Goal: Task Accomplishment & Management: Complete application form

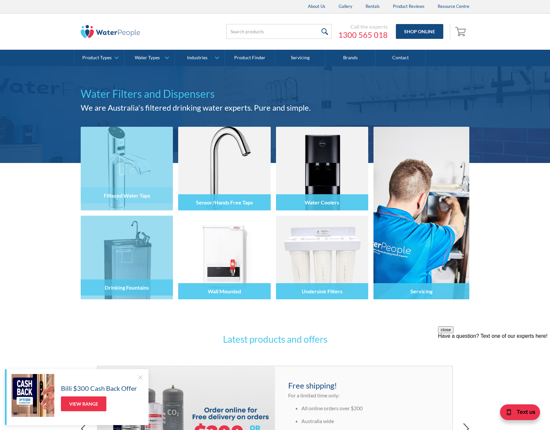
click at [137, 251] on div at bounding box center [127, 264] width 92 height 40
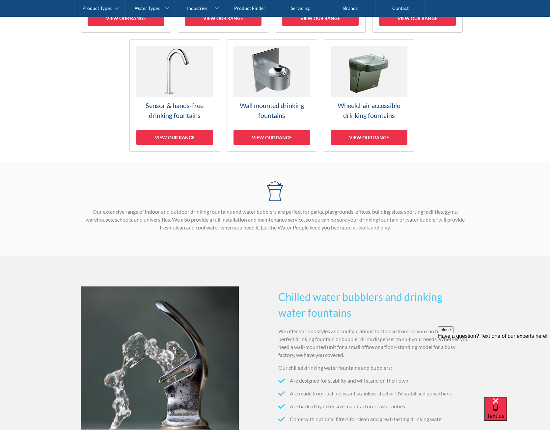
scroll to position [165, 0]
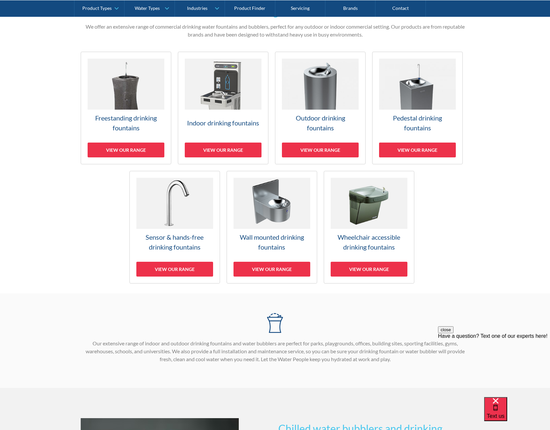
click at [417, 127] on h3 "Pedestal drinking fountains" at bounding box center [417, 123] width 77 height 20
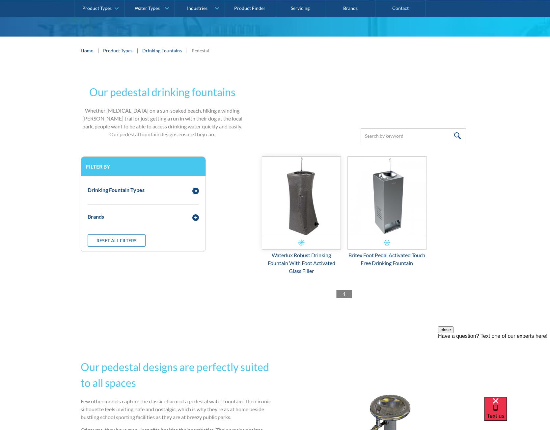
scroll to position [67, 0]
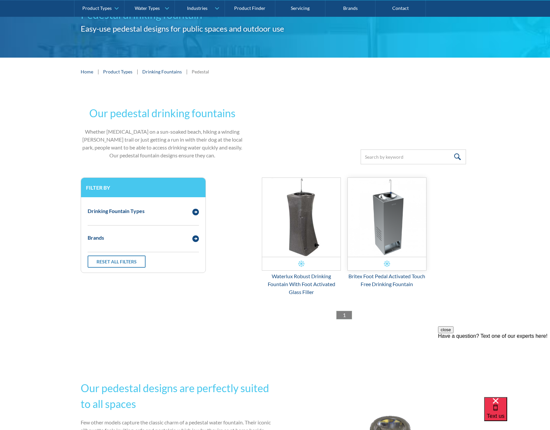
click at [379, 220] on img "Email Form 3" at bounding box center [387, 217] width 78 height 79
click at [191, 209] on div "Email Form 3" at bounding box center [195, 211] width 13 height 8
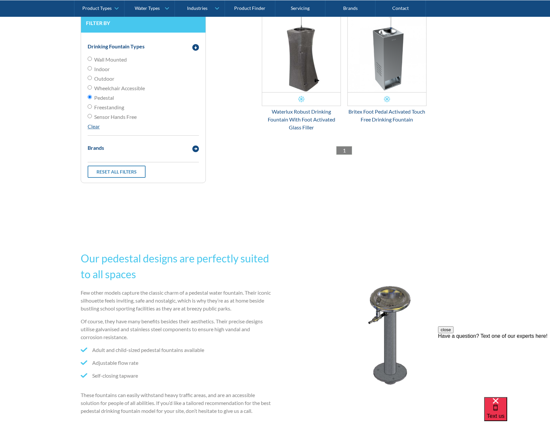
scroll to position [397, 0]
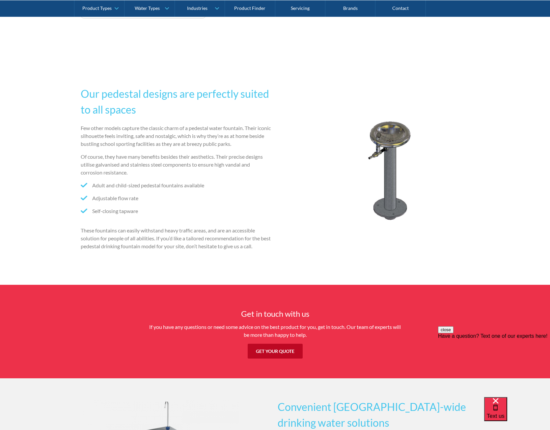
click at [384, 149] on img at bounding box center [389, 171] width 159 height 106
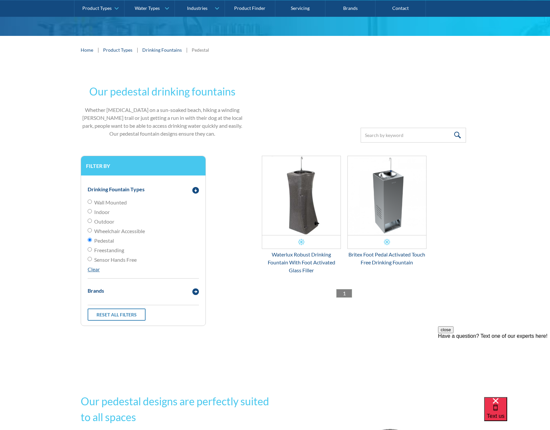
scroll to position [35, 0]
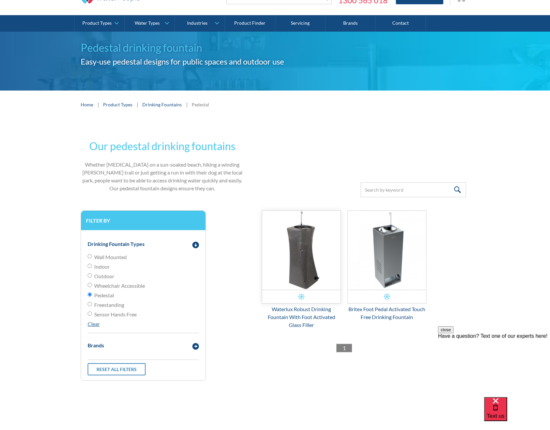
click at [308, 257] on img "Email Form 3" at bounding box center [301, 250] width 78 height 79
click at [121, 285] on span "Wheelchair Accessible" at bounding box center [119, 286] width 51 height 8
click at [92, 285] on input "Wheelchair Accessible" at bounding box center [90, 285] width 4 height 4
radio input "true"
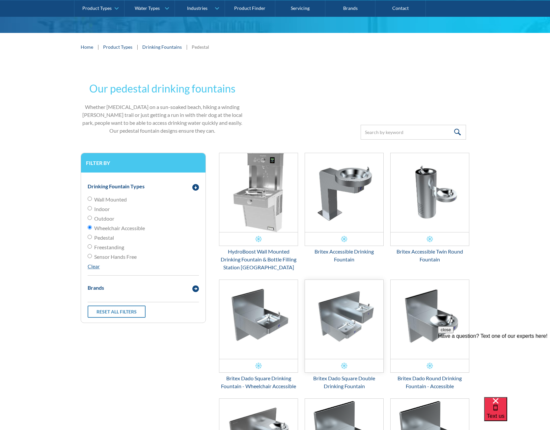
scroll to position [35, 0]
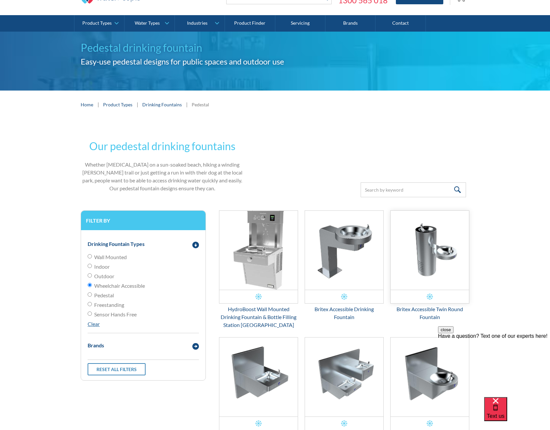
click at [422, 239] on img "Email Form 3" at bounding box center [429, 250] width 78 height 79
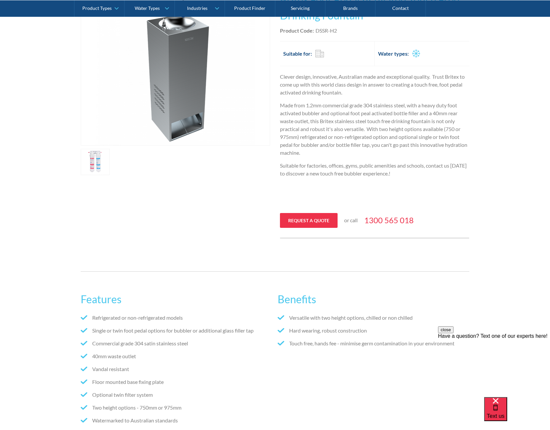
scroll to position [66, 0]
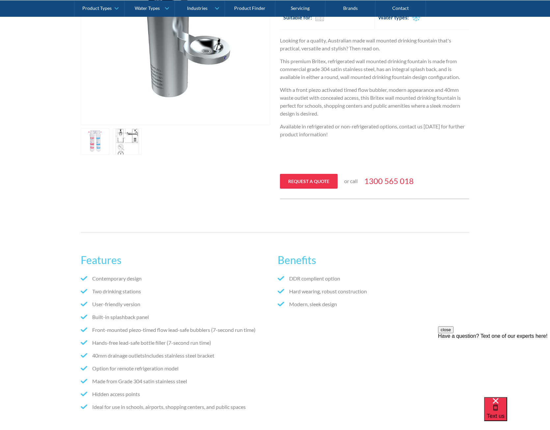
scroll to position [132, 0]
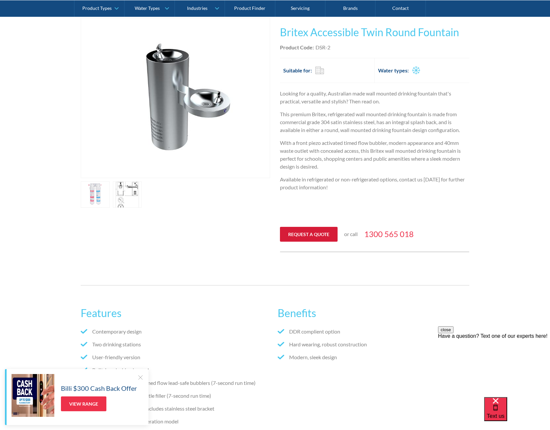
click at [298, 235] on link "Request a quote" at bounding box center [309, 234] width 58 height 15
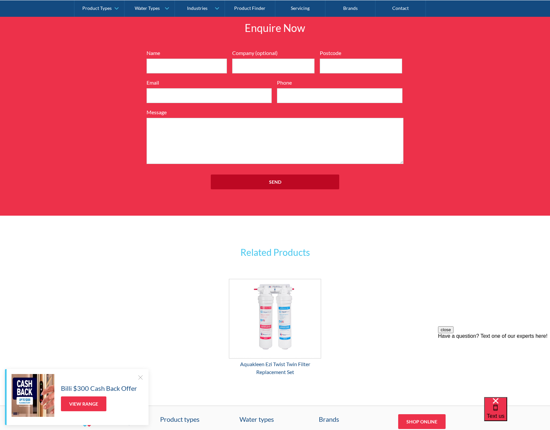
scroll to position [785, 0]
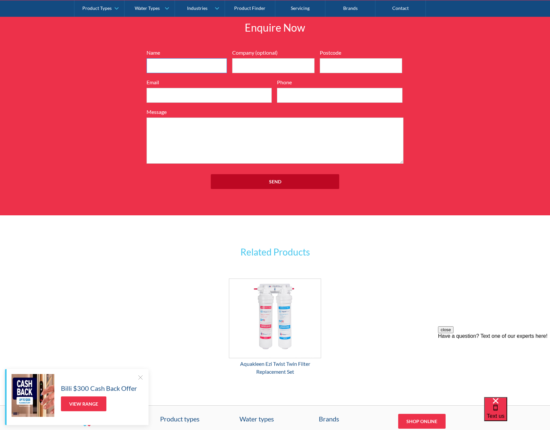
click at [190, 69] on input "Name" at bounding box center [187, 65] width 80 height 15
type input "[PERSON_NAME]"
type input "Kings Outside School Hours Care"
type input "4227"
type input "[PERSON_NAME][EMAIL_ADDRESS][PERSON_NAME][DOMAIN_NAME]"
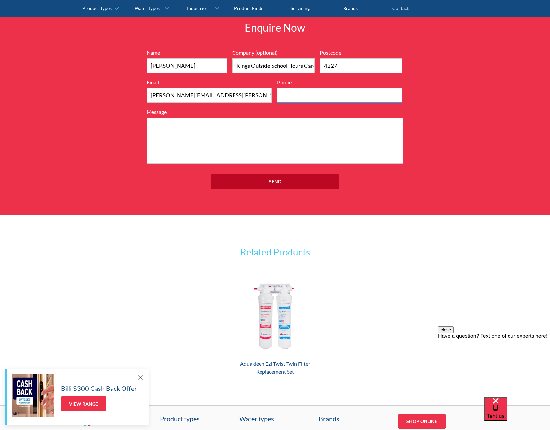
type input "0488298136"
click at [206, 141] on textarea "Message" at bounding box center [275, 141] width 257 height 46
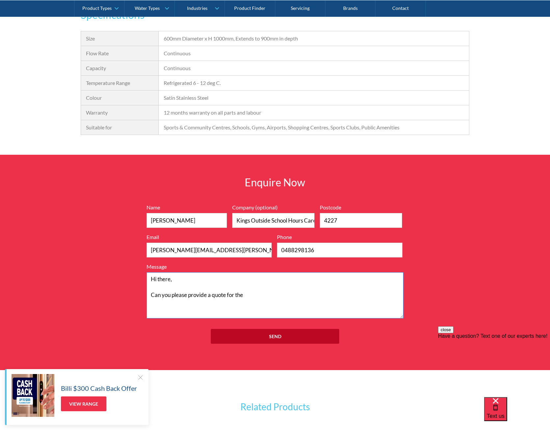
scroll to position [620, 0]
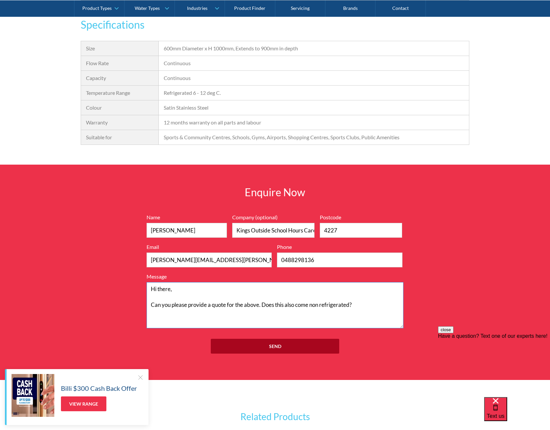
type textarea "Hi there, Can you please provide a quote for the above. Does this also come non…"
click at [296, 348] on input "Send" at bounding box center [275, 346] width 128 height 15
